Goal: Task Accomplishment & Management: Manage account settings

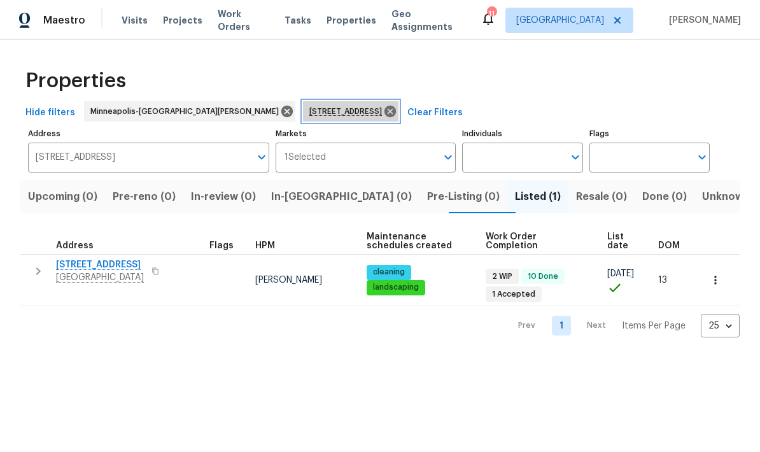
click at [383, 115] on icon at bounding box center [390, 111] width 14 height 14
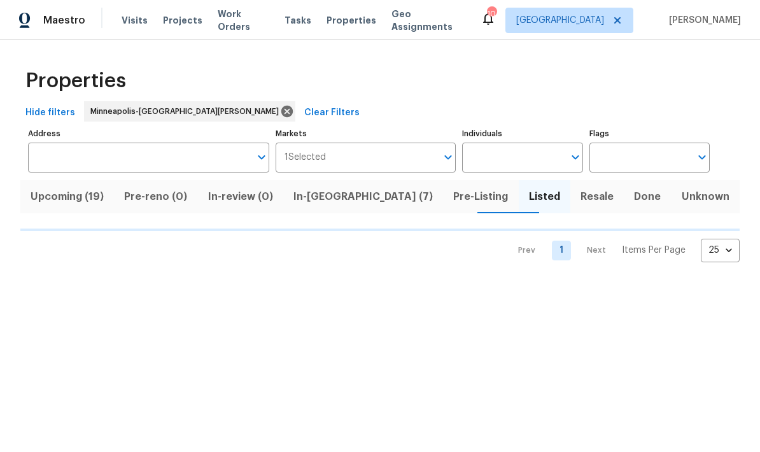
click at [338, 203] on span "In-reno (7)" at bounding box center [363, 197] width 145 height 18
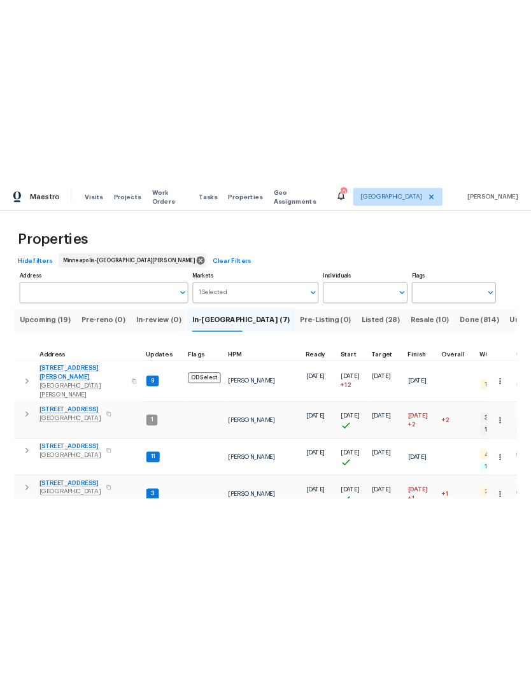
scroll to position [10, 0]
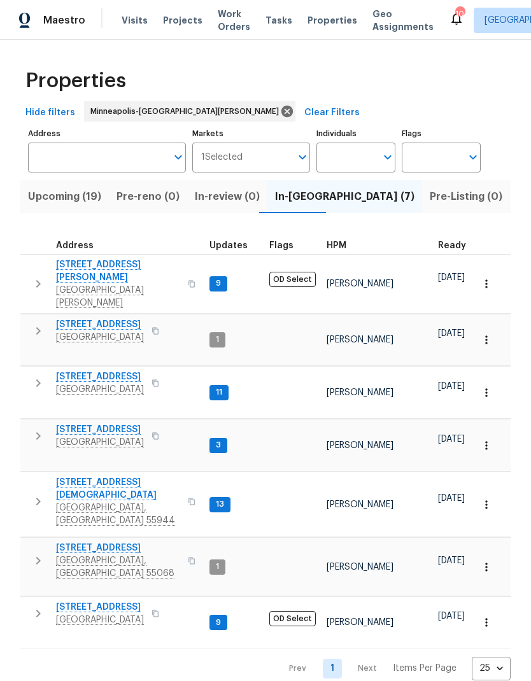
click at [71, 451] on span "[STREET_ADDRESS]" at bounding box center [118, 548] width 124 height 13
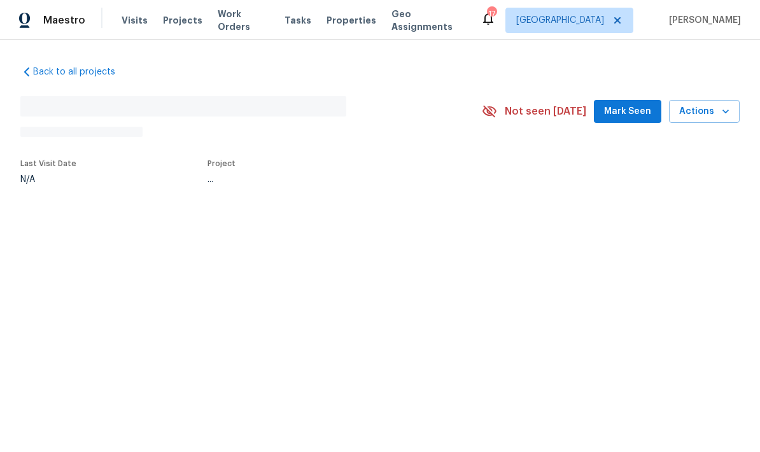
click at [530, 109] on span "Actions" at bounding box center [704, 112] width 50 height 16
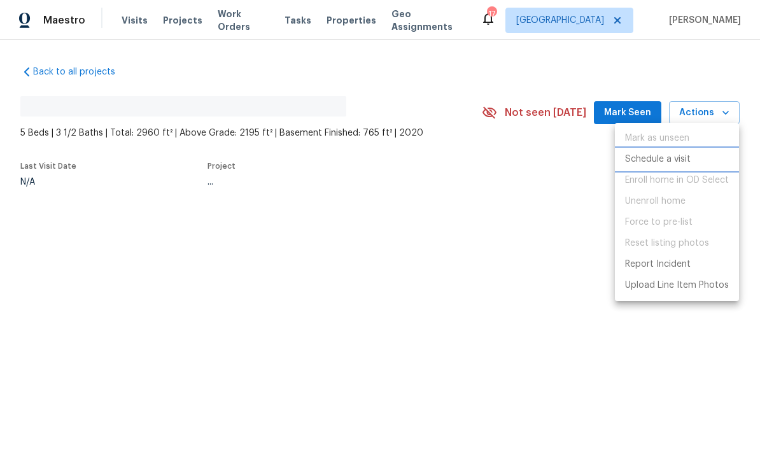
click at [530, 162] on p "Schedule a visit" at bounding box center [658, 159] width 66 height 13
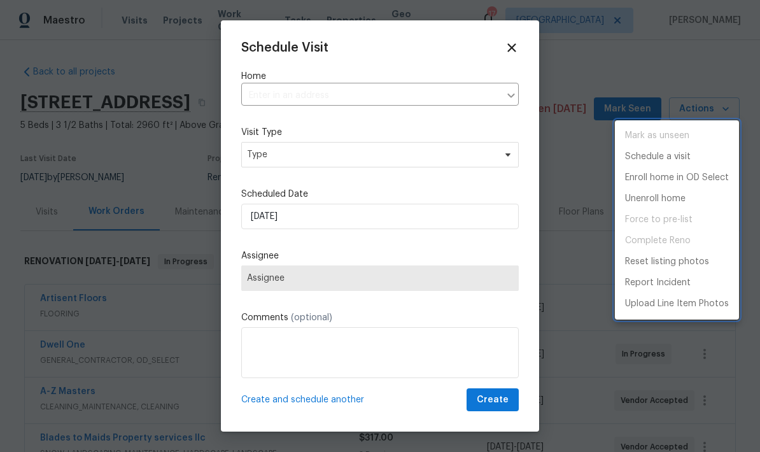
click at [266, 160] on div at bounding box center [380, 226] width 760 height 452
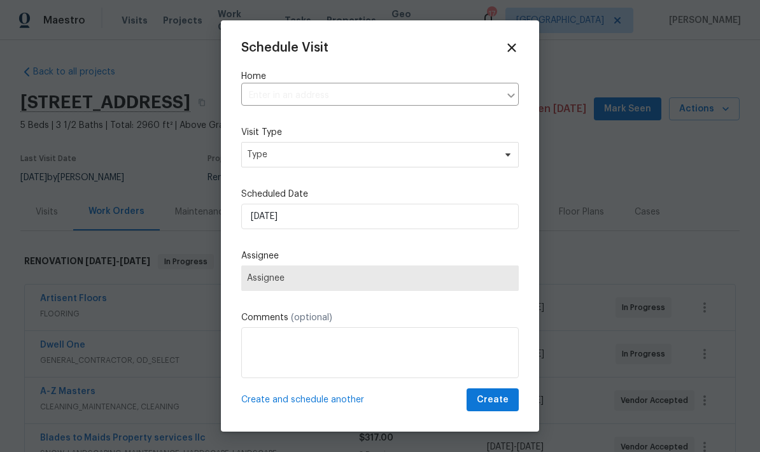
click at [502, 52] on div "Schedule Visit" at bounding box center [380, 48] width 278 height 14
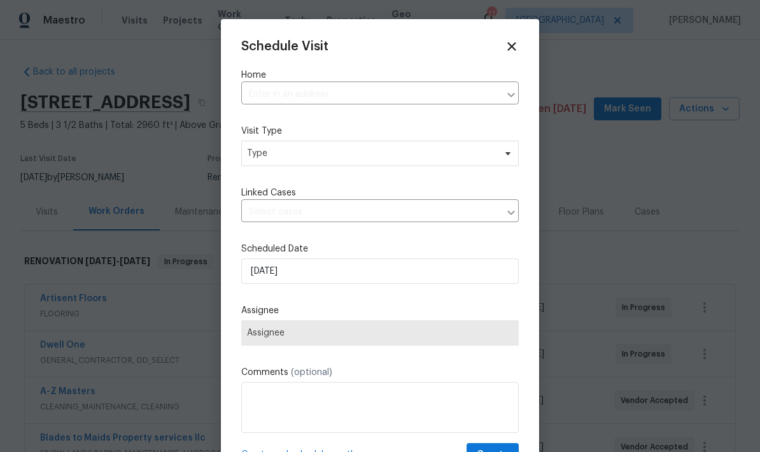
click at [514, 41] on icon at bounding box center [512, 46] width 14 height 14
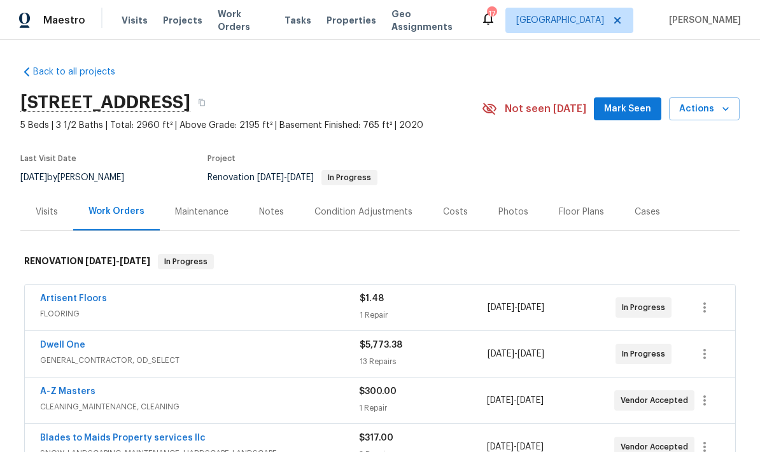
click at [530, 110] on span "Actions" at bounding box center [704, 109] width 50 height 16
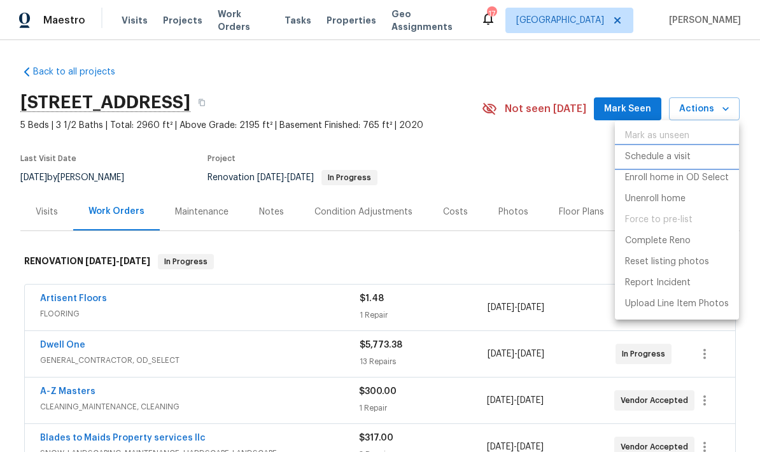
click at [530, 157] on p "Schedule a visit" at bounding box center [658, 156] width 66 height 13
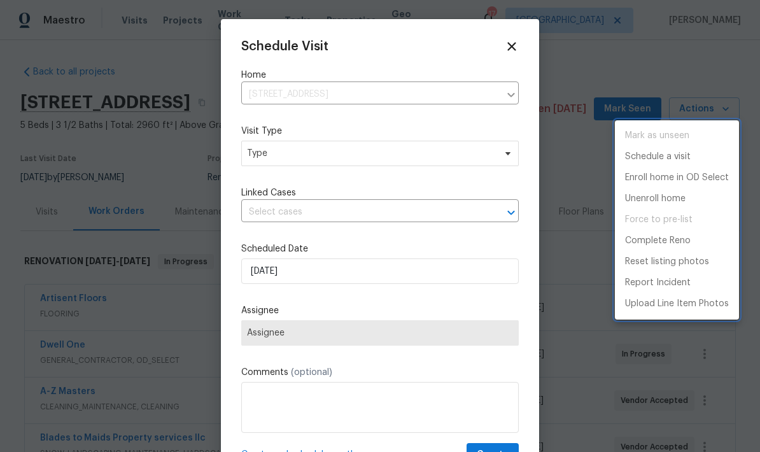
click at [262, 161] on div at bounding box center [380, 226] width 760 height 452
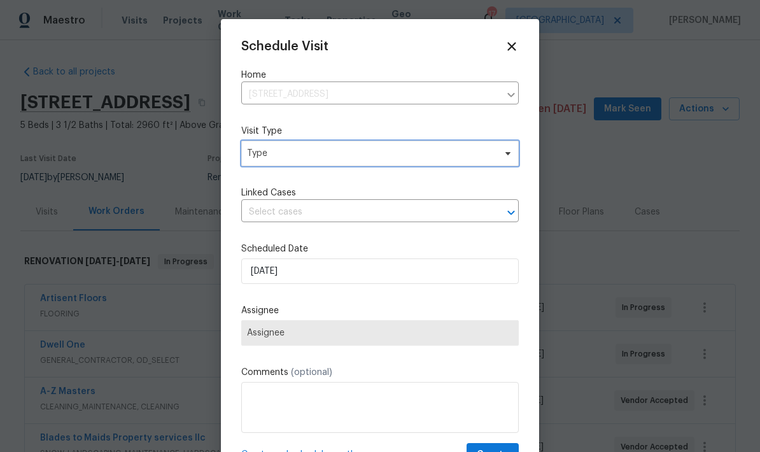
click at [249, 160] on span "Type" at bounding box center [371, 153] width 248 height 13
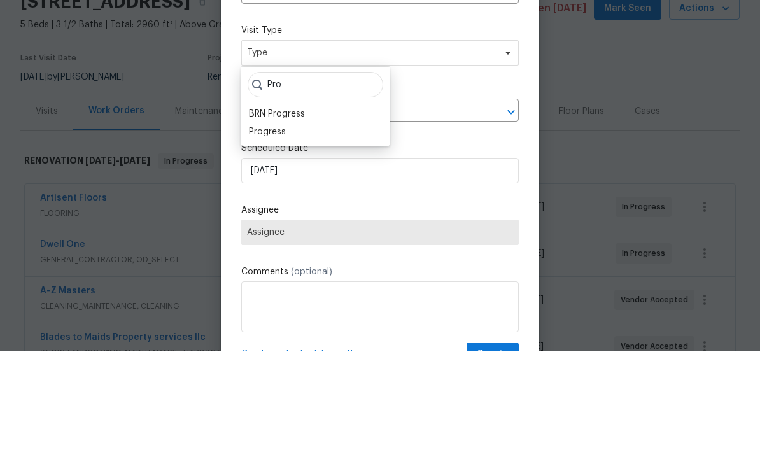
type input "Pro"
click at [253, 226] on div "Progress" at bounding box center [267, 232] width 37 height 13
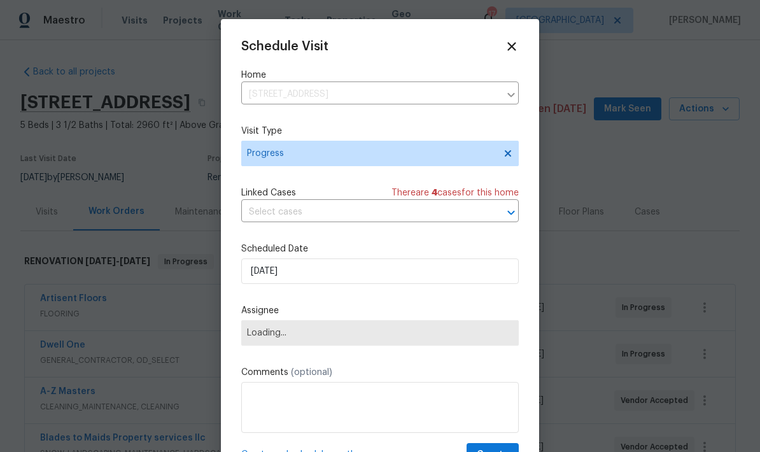
click at [255, 336] on span "Loading..." at bounding box center [380, 333] width 266 height 10
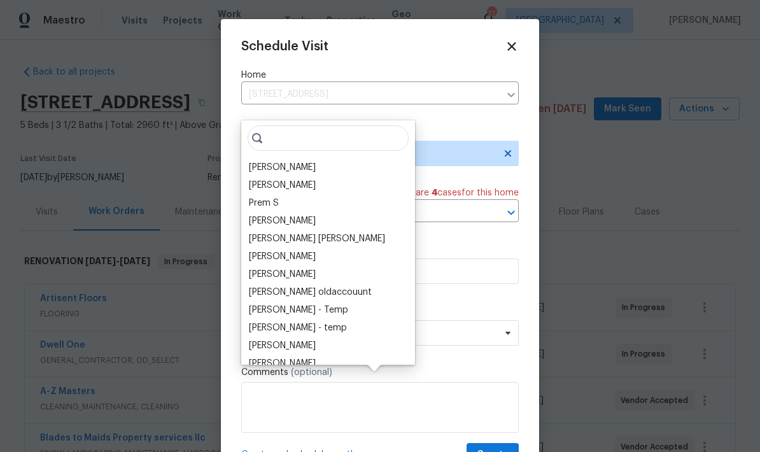
click at [255, 161] on div "[PERSON_NAME]" at bounding box center [282, 167] width 67 height 13
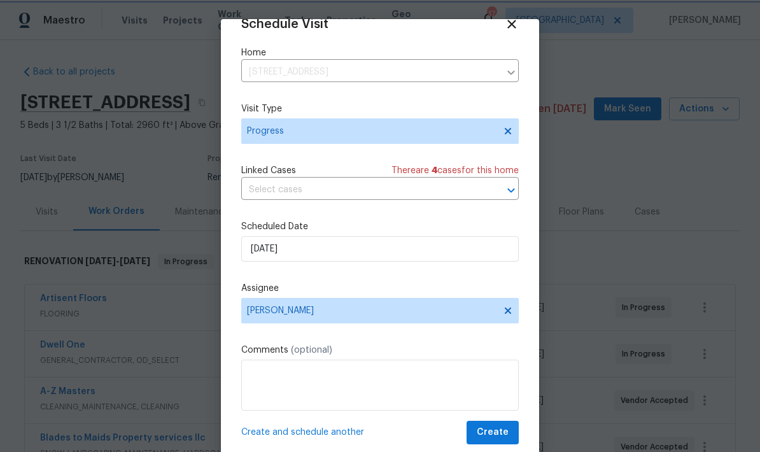
scroll to position [25, 0]
click at [490, 429] on span "Create" at bounding box center [493, 433] width 32 height 16
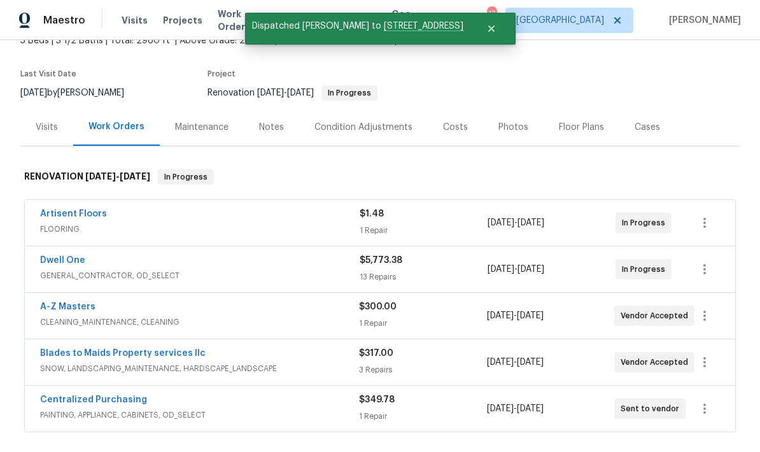
scroll to position [85, 0]
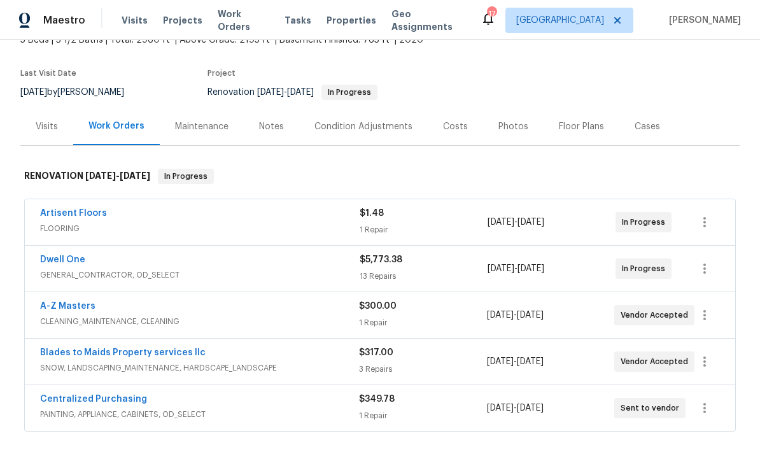
click at [53, 209] on link "Artisent Floors" at bounding box center [73, 213] width 67 height 9
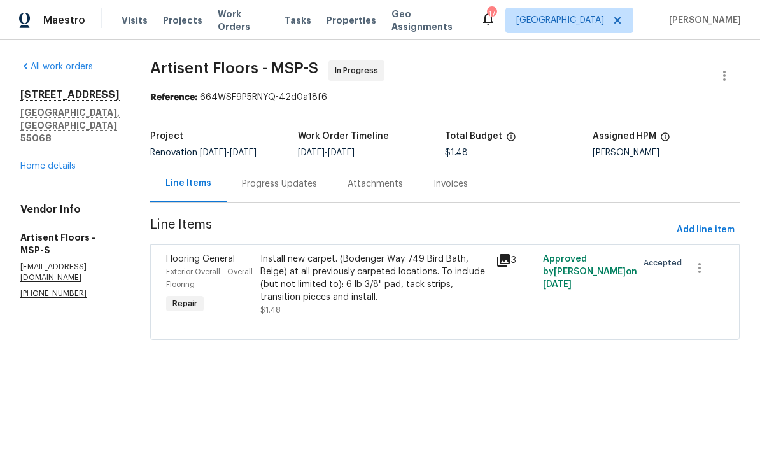
click at [256, 181] on div "Progress Updates" at bounding box center [279, 184] width 75 height 13
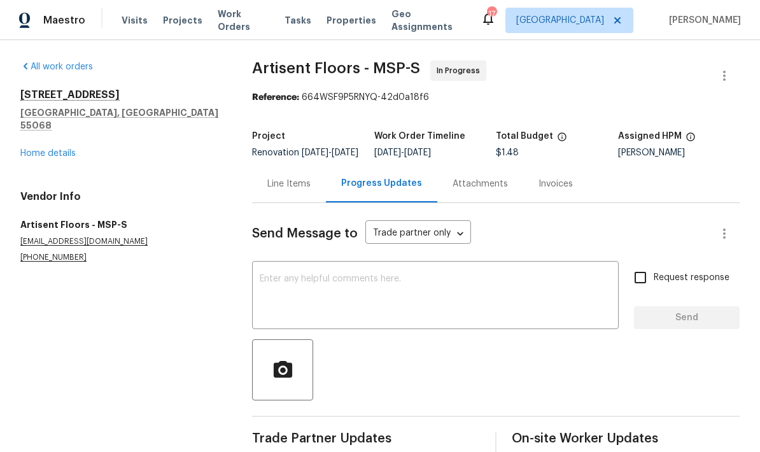
scroll to position [33, 0]
click at [266, 274] on textarea at bounding box center [435, 296] width 351 height 45
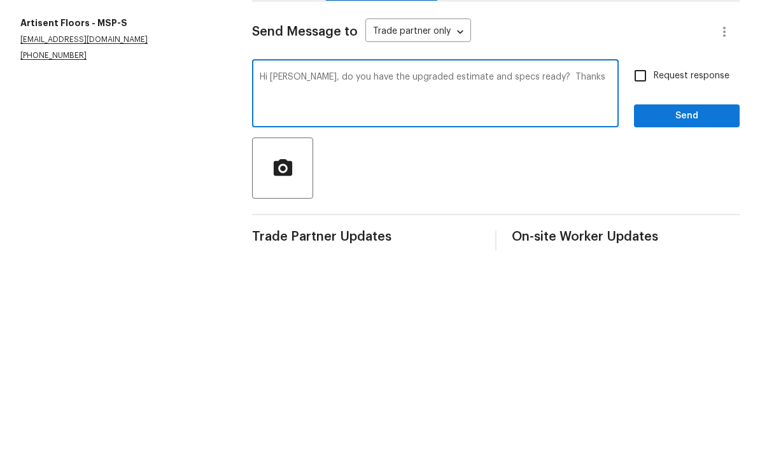
type textarea "Hi [PERSON_NAME], do you have the upgraded estimate and specs ready? Thanks"
click at [530, 264] on input "Request response" at bounding box center [640, 277] width 27 height 27
checkbox input "true"
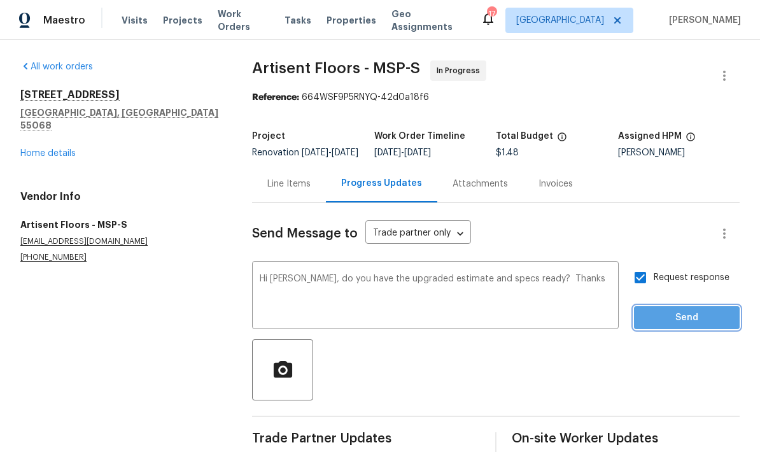
click at [530, 306] on button "Send" at bounding box center [687, 318] width 106 height 24
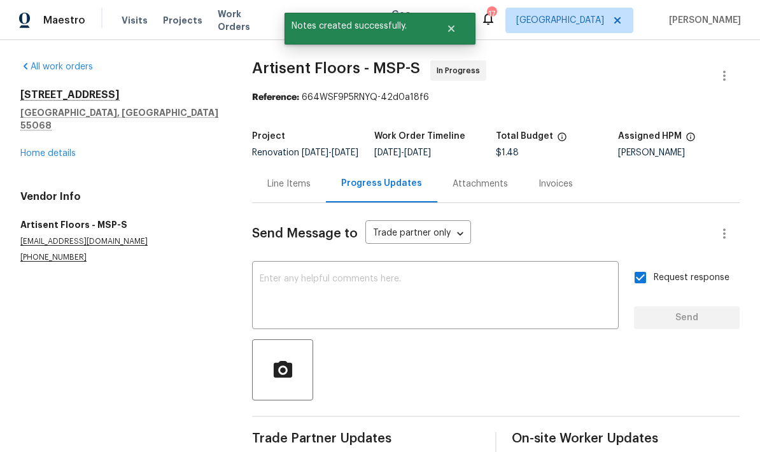
click at [36, 149] on link "Home details" at bounding box center [47, 153] width 55 height 9
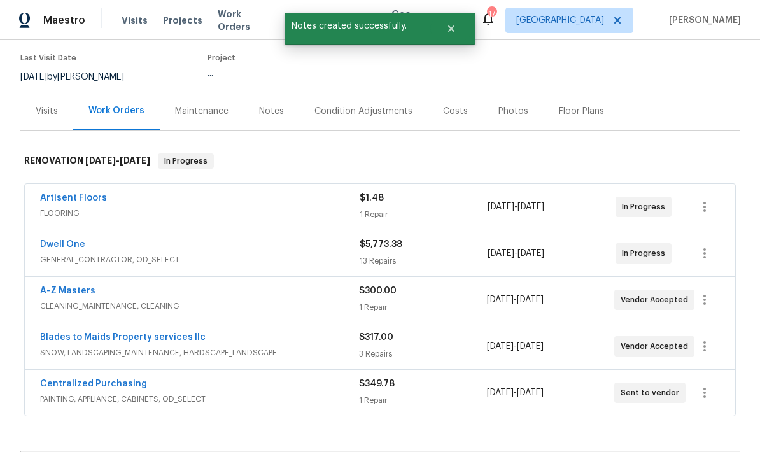
scroll to position [102, 0]
click at [59, 192] on link "Artisent Floors" at bounding box center [73, 196] width 67 height 9
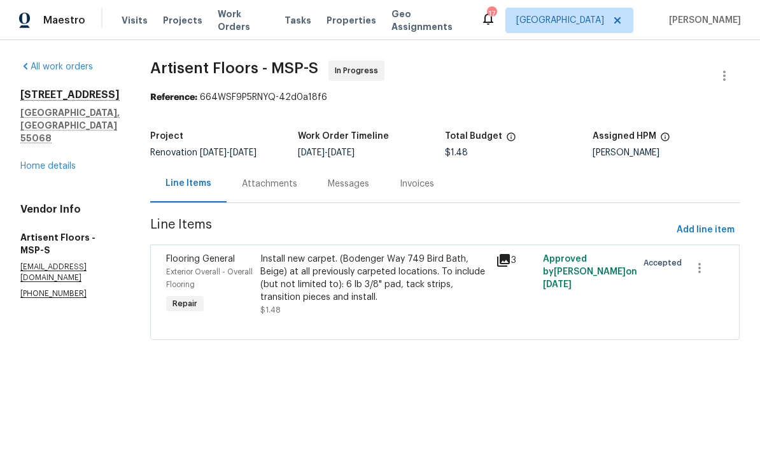
click at [34, 162] on link "Home details" at bounding box center [47, 166] width 55 height 9
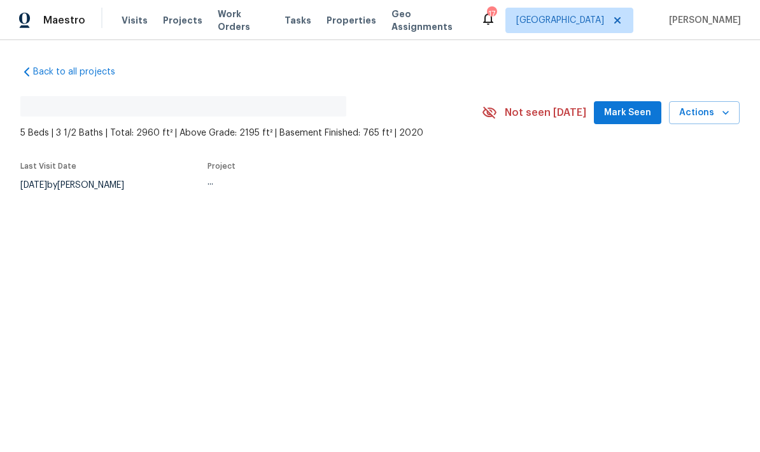
click at [530, 214] on div "Back to all projects No address found 5 Beds | 3 1/2 Baths | Total: 2960 ft² | …" at bounding box center [380, 158] width 760 height 237
click at [6, 187] on div "Back to all projects No address found 5 Beds | 3 1/2 Baths | Total: 2960 ft² | …" at bounding box center [380, 158] width 760 height 237
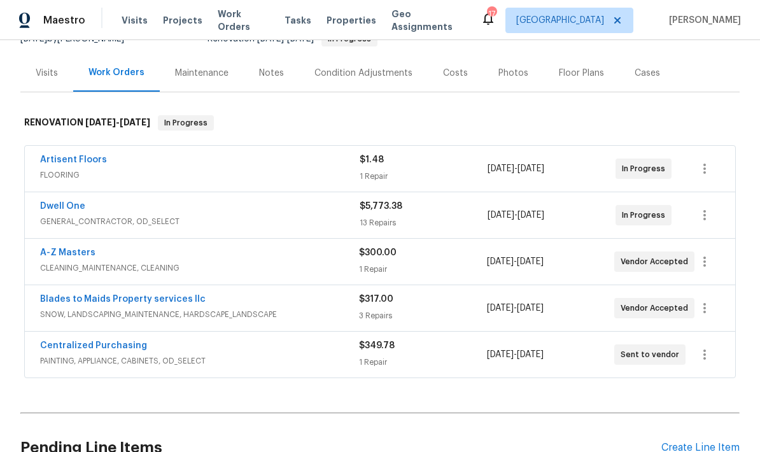
scroll to position [140, 0]
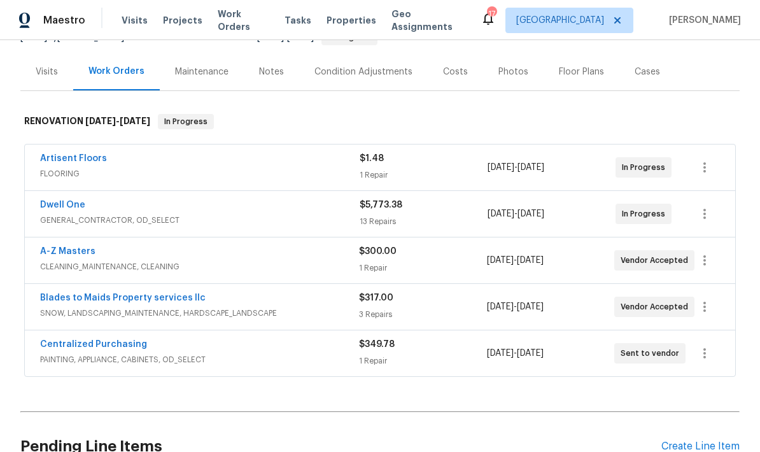
click at [80, 313] on span "SNOW, LANDSCAPING_MAINTENANCE, HARDSCAPE_LANDSCAPE" at bounding box center [199, 313] width 319 height 13
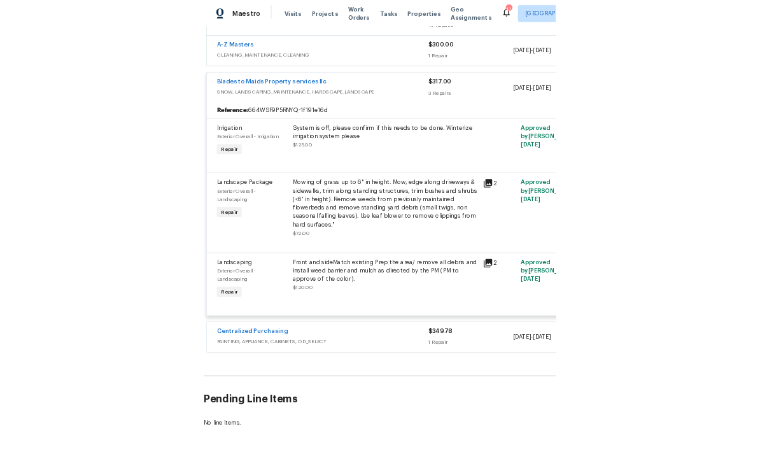
scroll to position [0, 0]
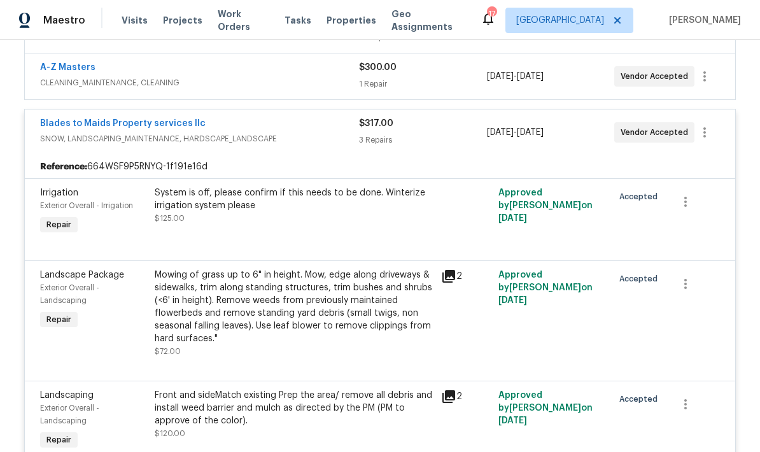
click at [49, 126] on link "Blades to Maids Property services llc" at bounding box center [123, 123] width 166 height 9
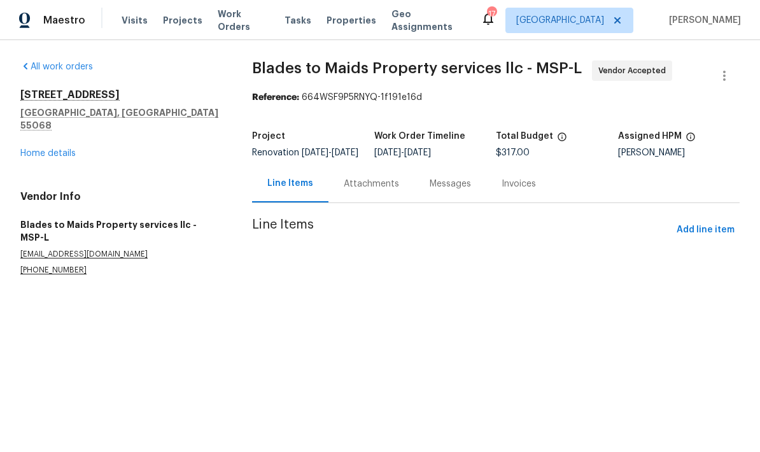
click at [34, 149] on link "Home details" at bounding box center [47, 153] width 55 height 9
